Goal: Information Seeking & Learning: Learn about a topic

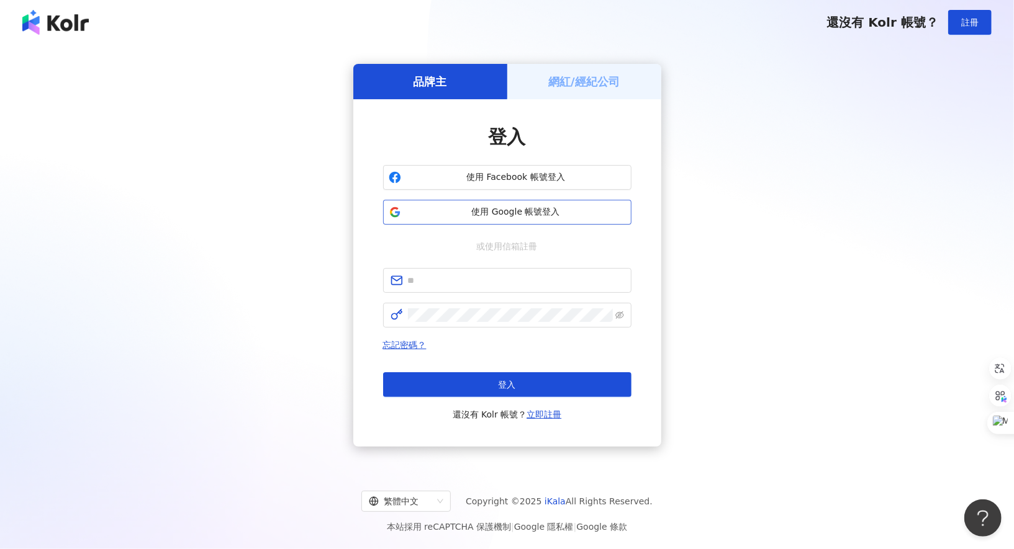
click at [516, 209] on span "使用 Google 帳號登入" at bounding box center [516, 212] width 220 height 12
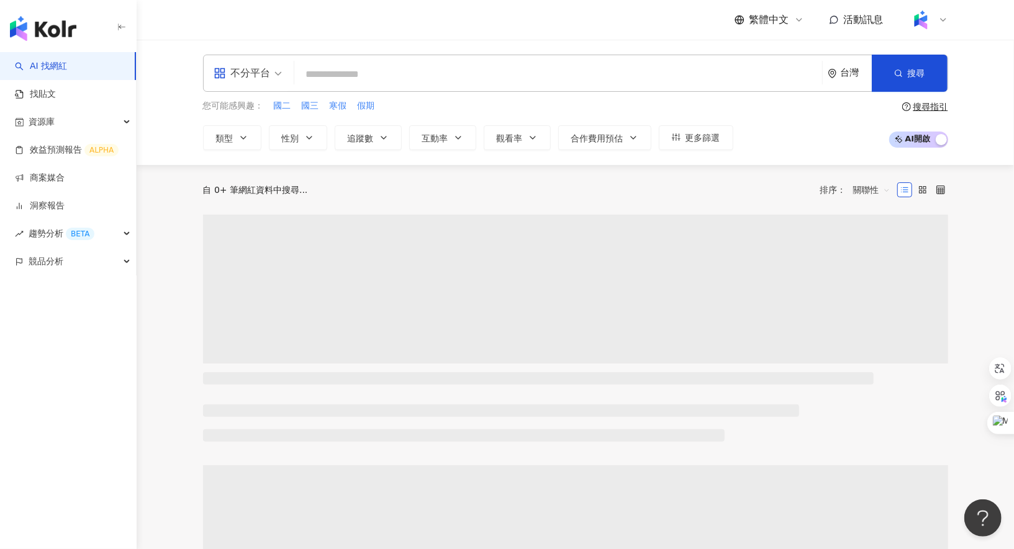
click at [598, 77] on input "search" at bounding box center [558, 75] width 518 height 24
type input "****"
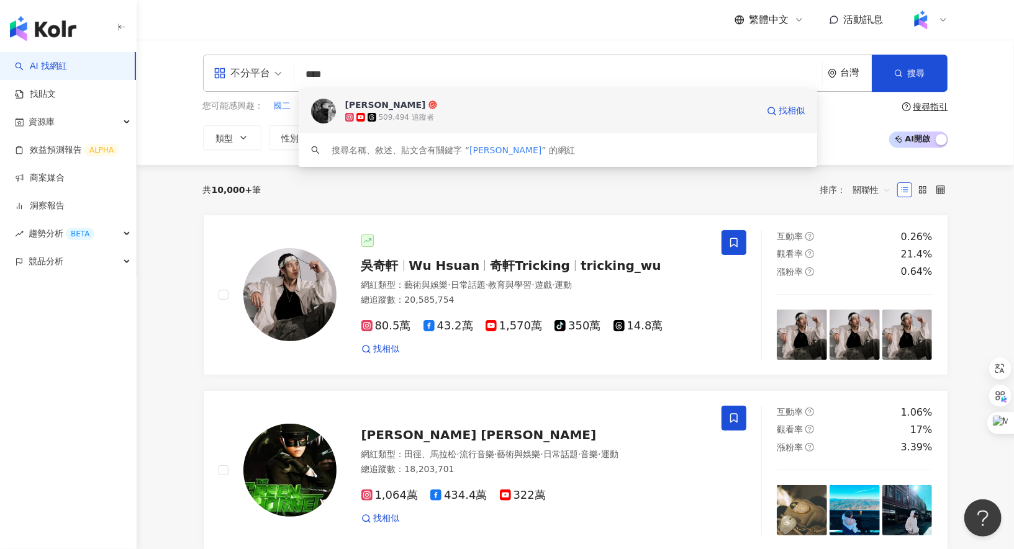
click at [569, 93] on div "進藤喜彥 Yoziness 509,494 追蹤者 找相似" at bounding box center [558, 111] width 519 height 45
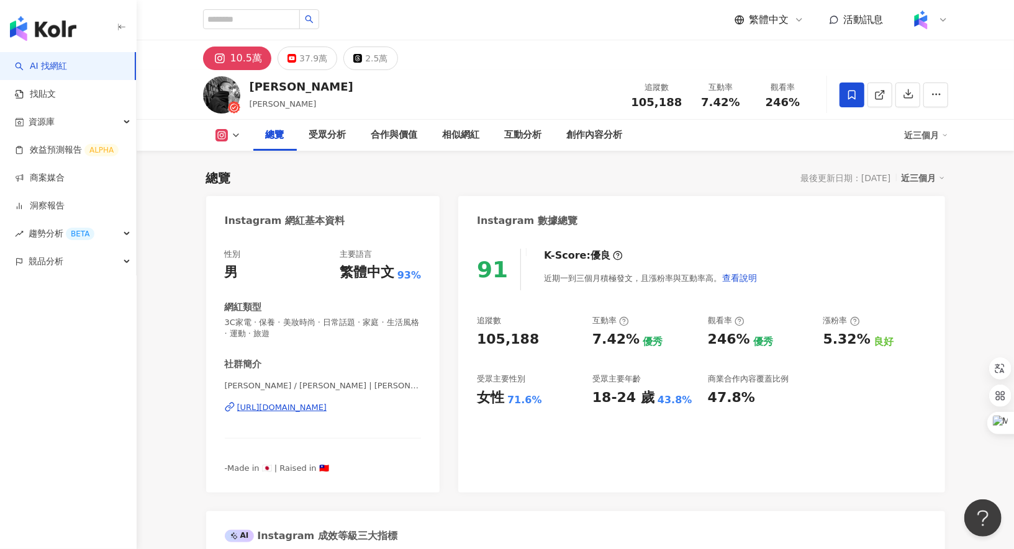
scroll to position [32, 0]
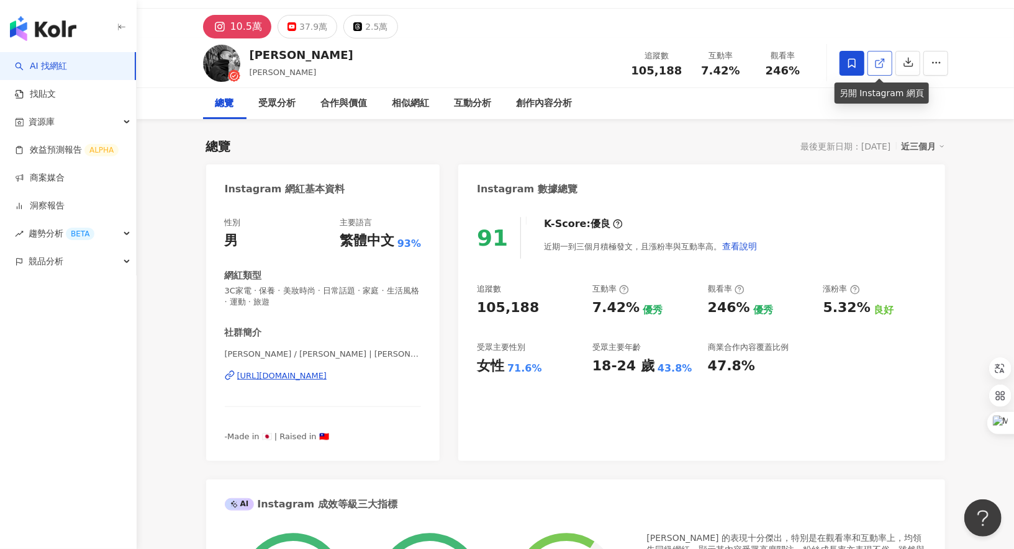
click at [881, 60] on line at bounding box center [880, 61] width 5 height 5
